Goal: Check status

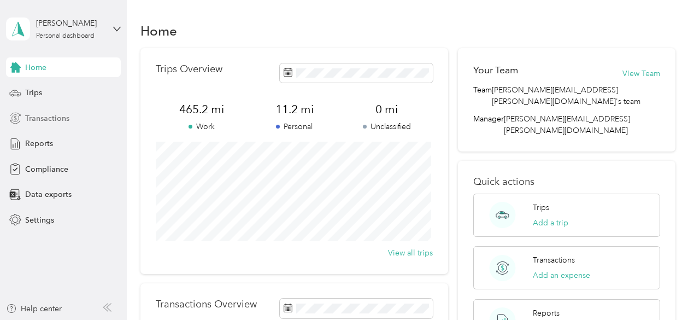
click at [44, 117] on span "Transactions" at bounding box center [47, 118] width 44 height 11
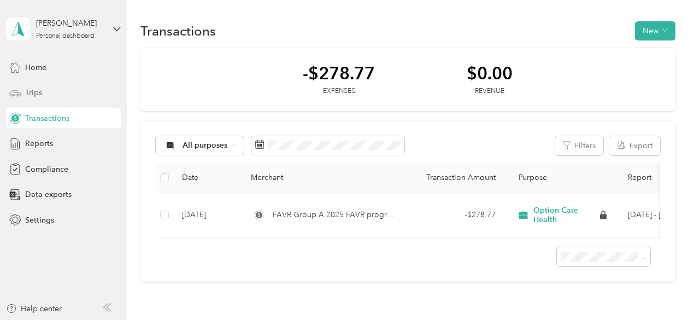
click at [36, 92] on span "Trips" at bounding box center [33, 92] width 17 height 11
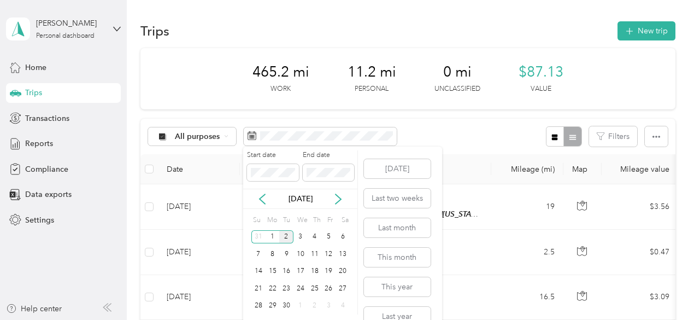
click at [281, 236] on div "2" at bounding box center [286, 237] width 14 height 14
click at [287, 305] on div "30" at bounding box center [286, 306] width 14 height 14
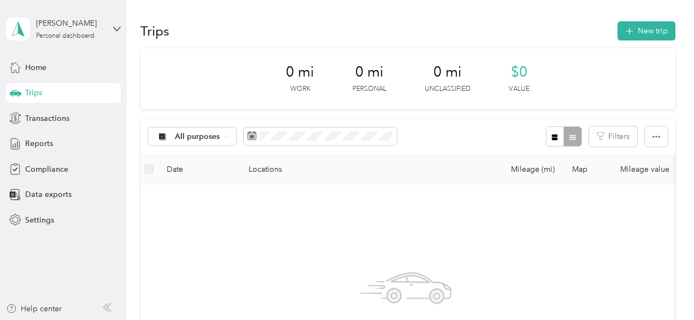
click at [544, 237] on div "No trips yet. Add a trip" at bounding box center [406, 323] width 514 height 260
